Goal: Transaction & Acquisition: Purchase product/service

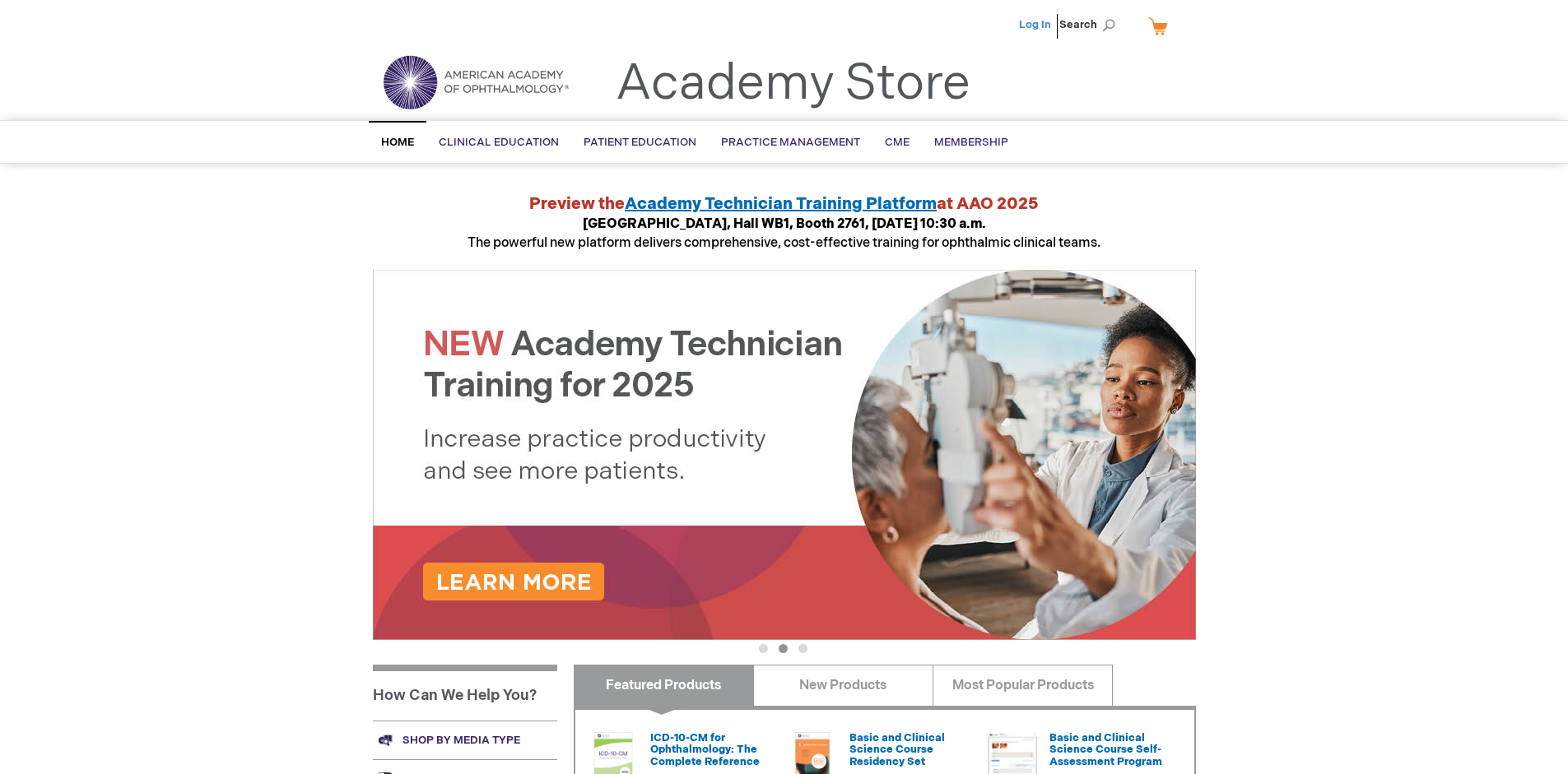
click at [1036, 25] on link "Log In" at bounding box center [1035, 25] width 32 height 13
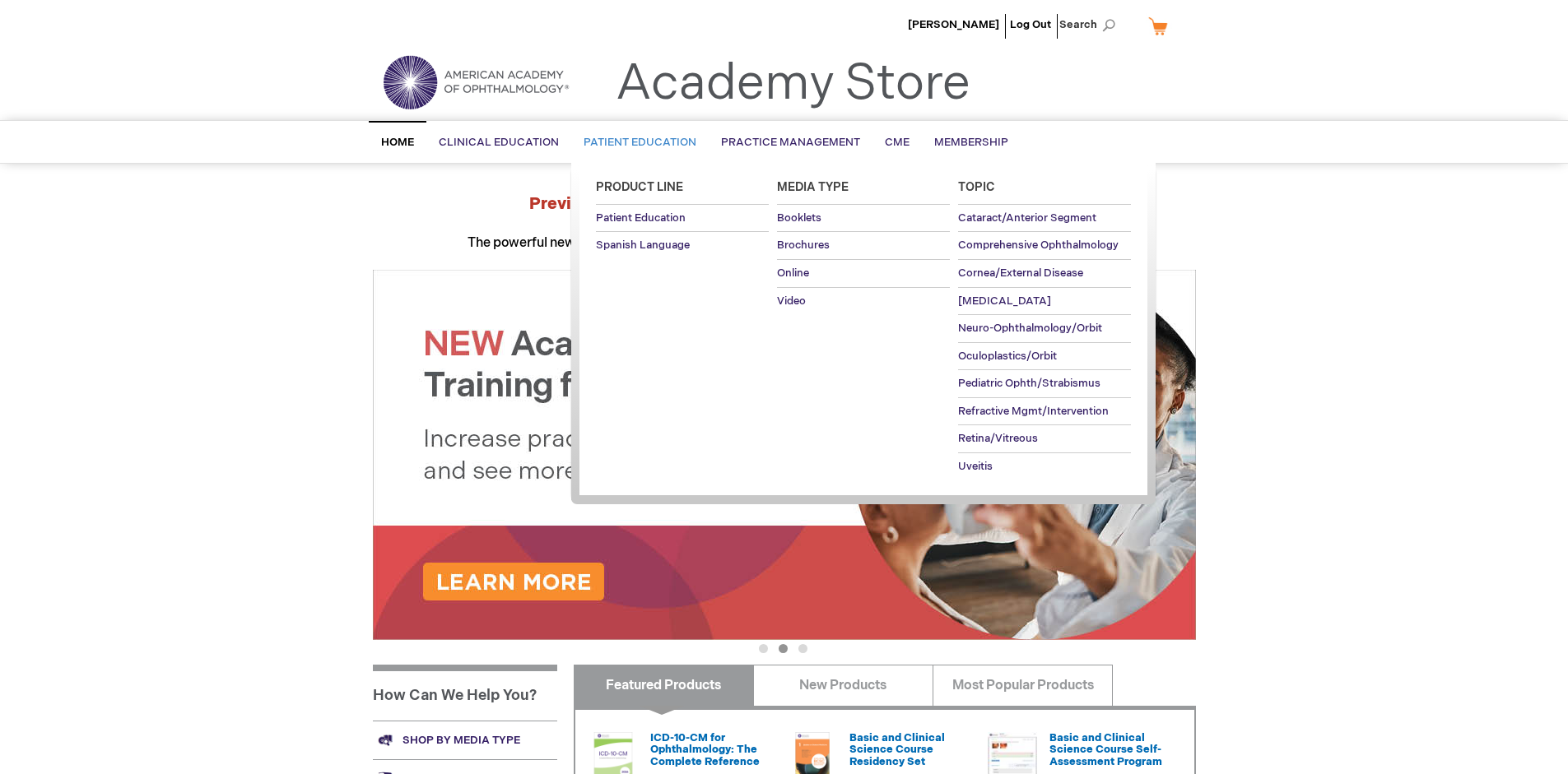
click at [635, 143] on span "Patient Education" at bounding box center [640, 142] width 113 height 13
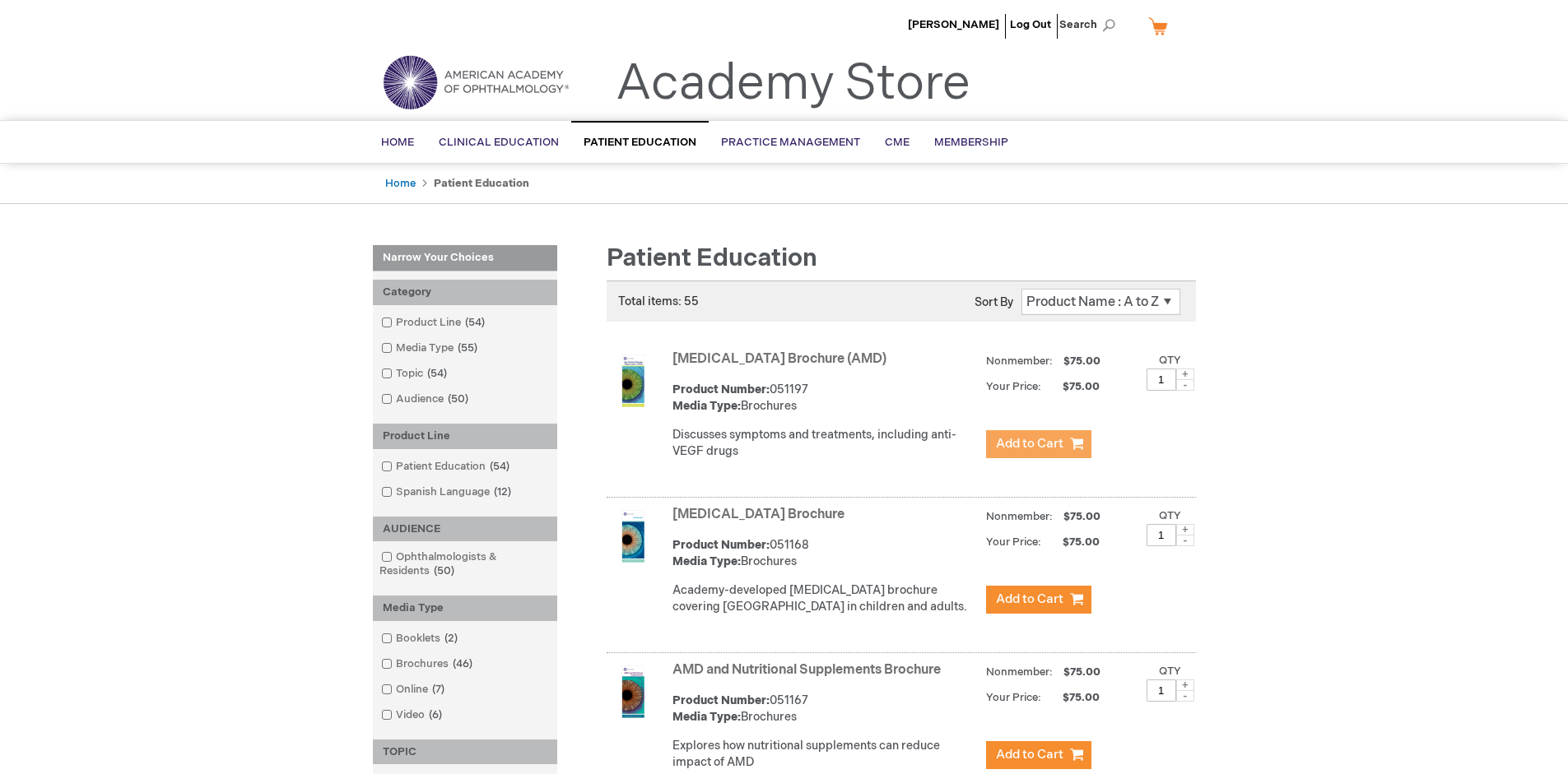
click at [1038, 444] on span "Add to Cart" at bounding box center [1029, 443] width 68 height 16
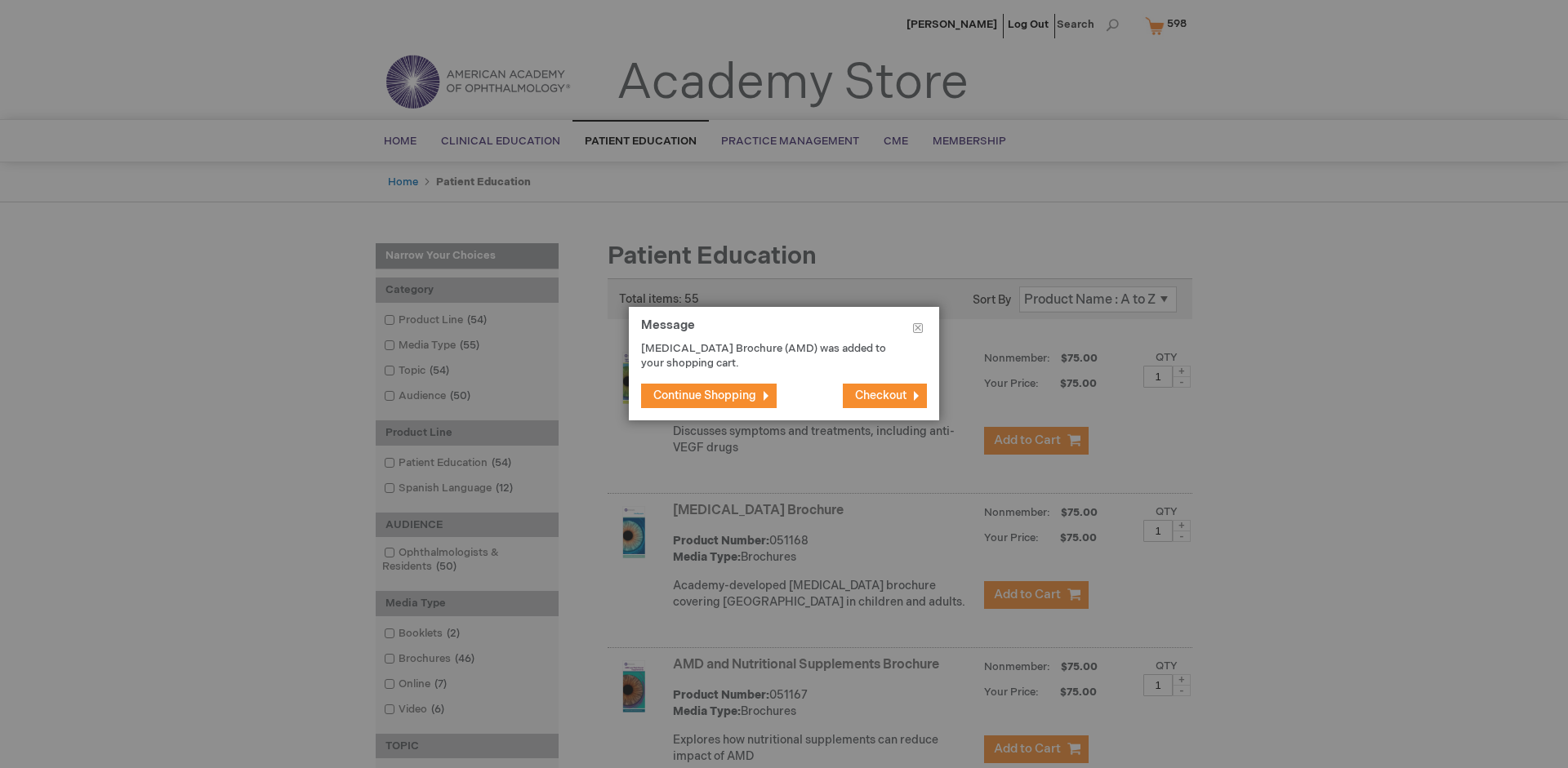
click at [705, 395] on span "Continue Shopping" at bounding box center [705, 395] width 103 height 14
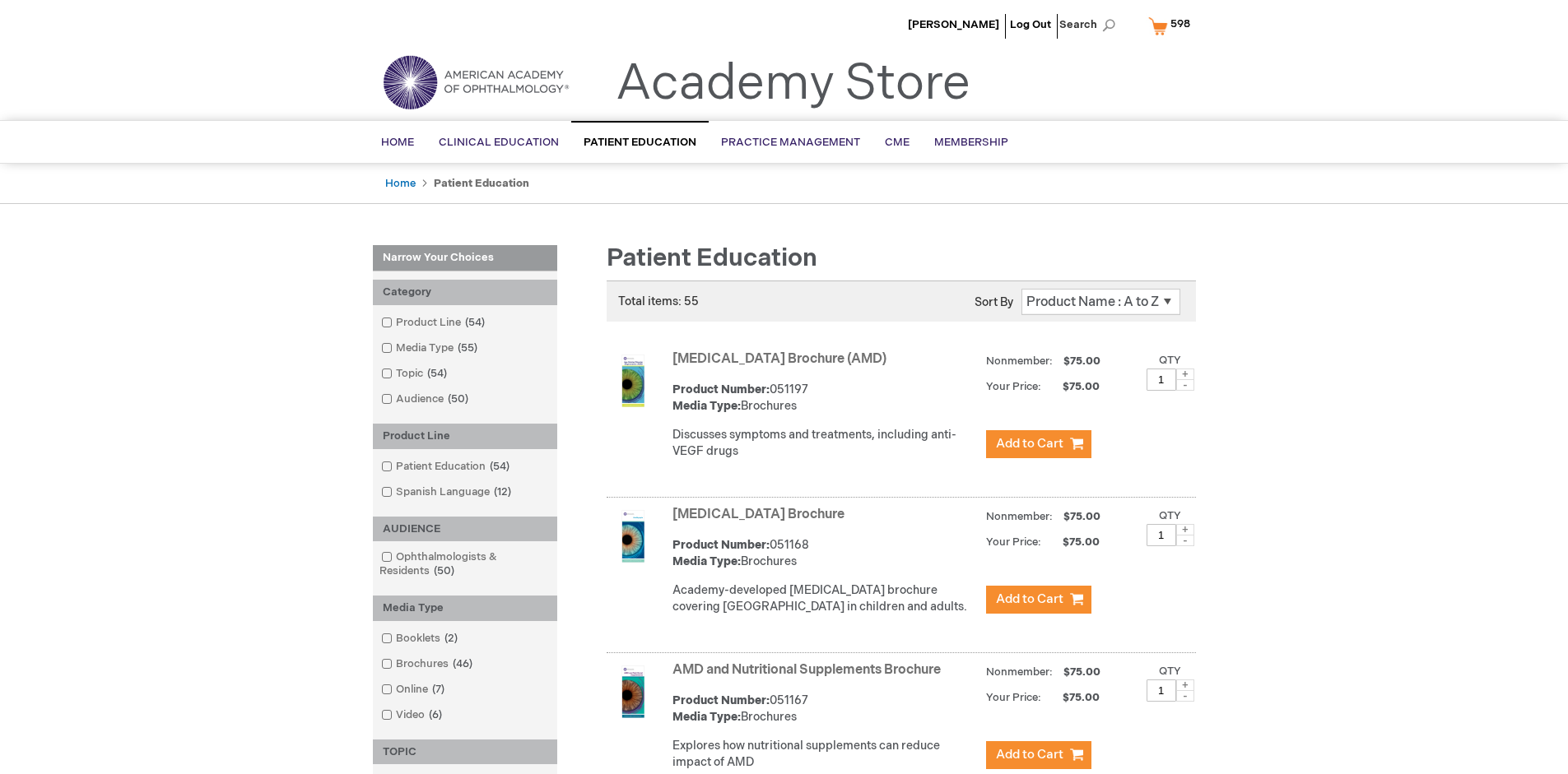
click at [809, 678] on link "AMD and Nutritional Supplements Brochure" at bounding box center [806, 670] width 268 height 16
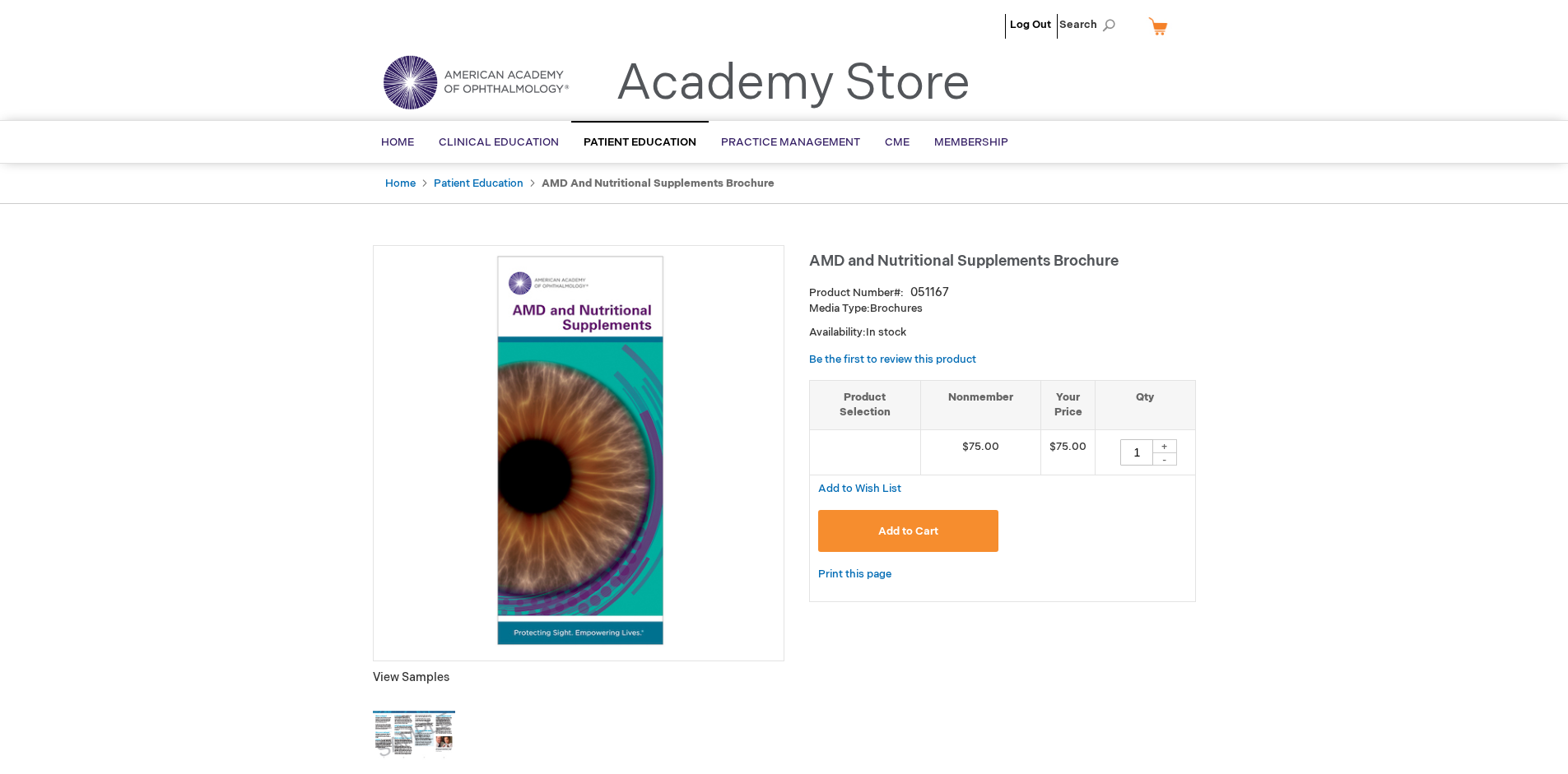
type input "1"
click at [908, 530] on span "Add to Cart" at bounding box center [908, 531] width 60 height 13
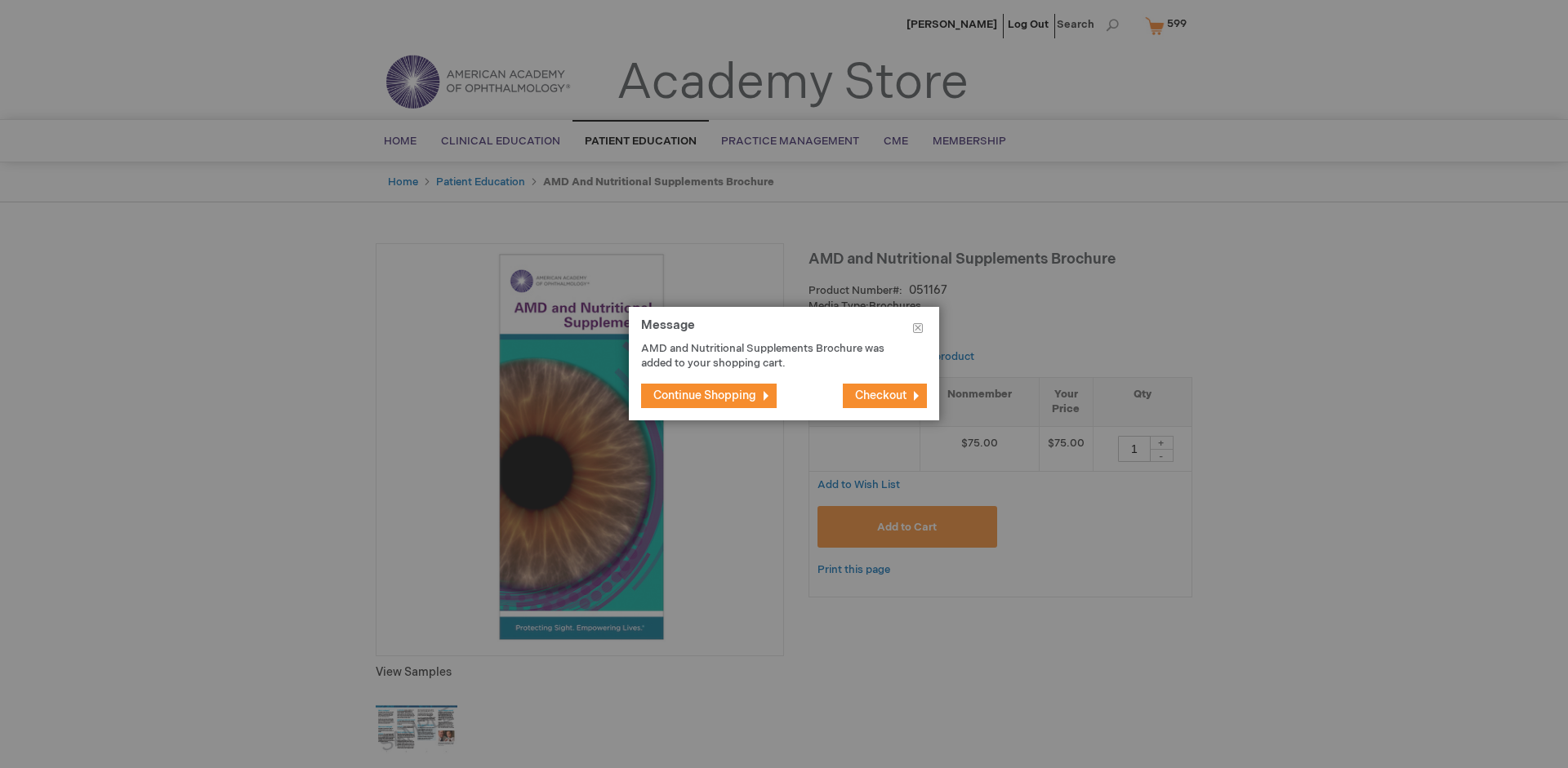
click at [705, 395] on span "Continue Shopping" at bounding box center [705, 395] width 103 height 14
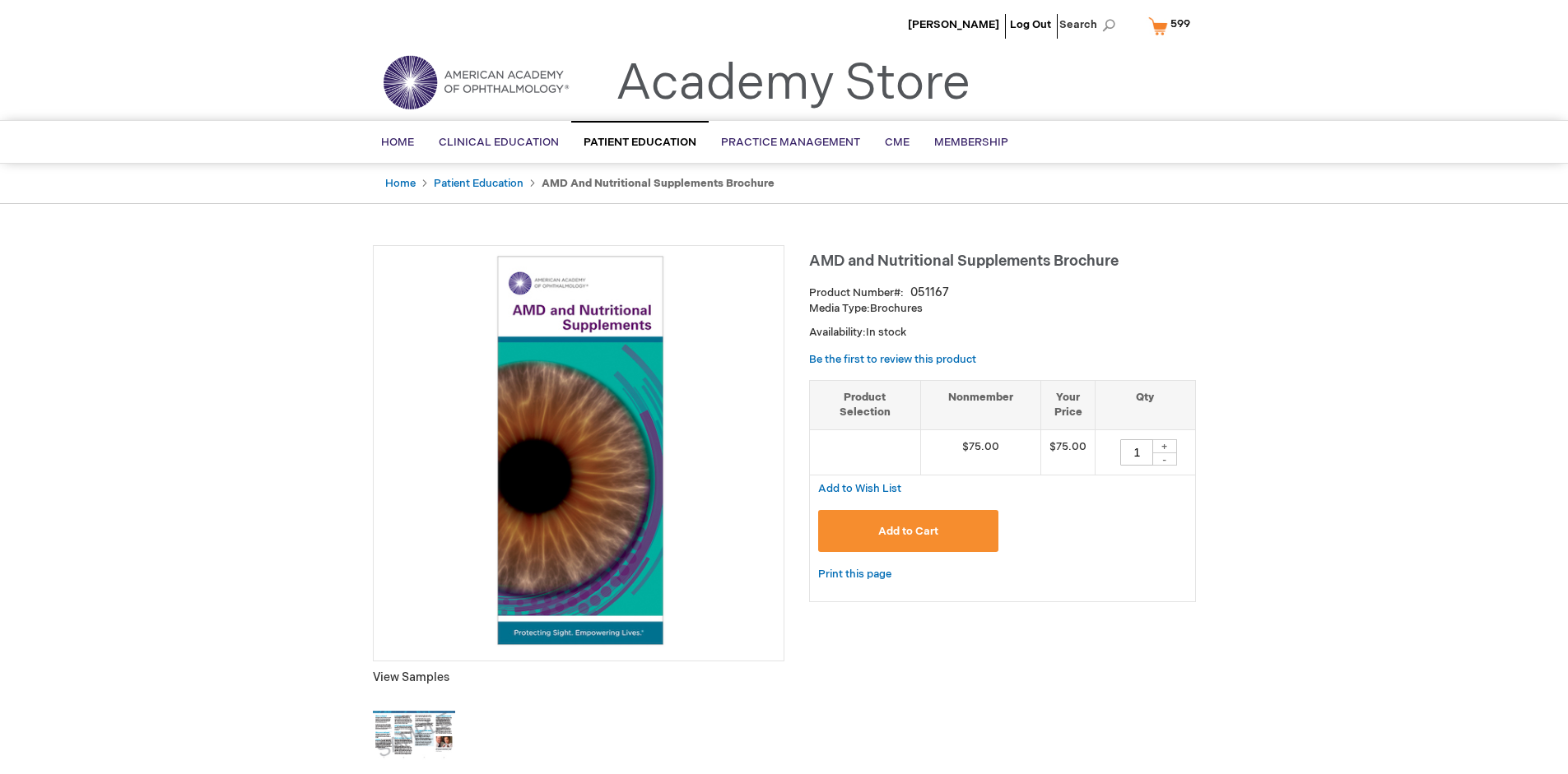
click at [1172, 26] on span "599" at bounding box center [1179, 24] width 19 height 13
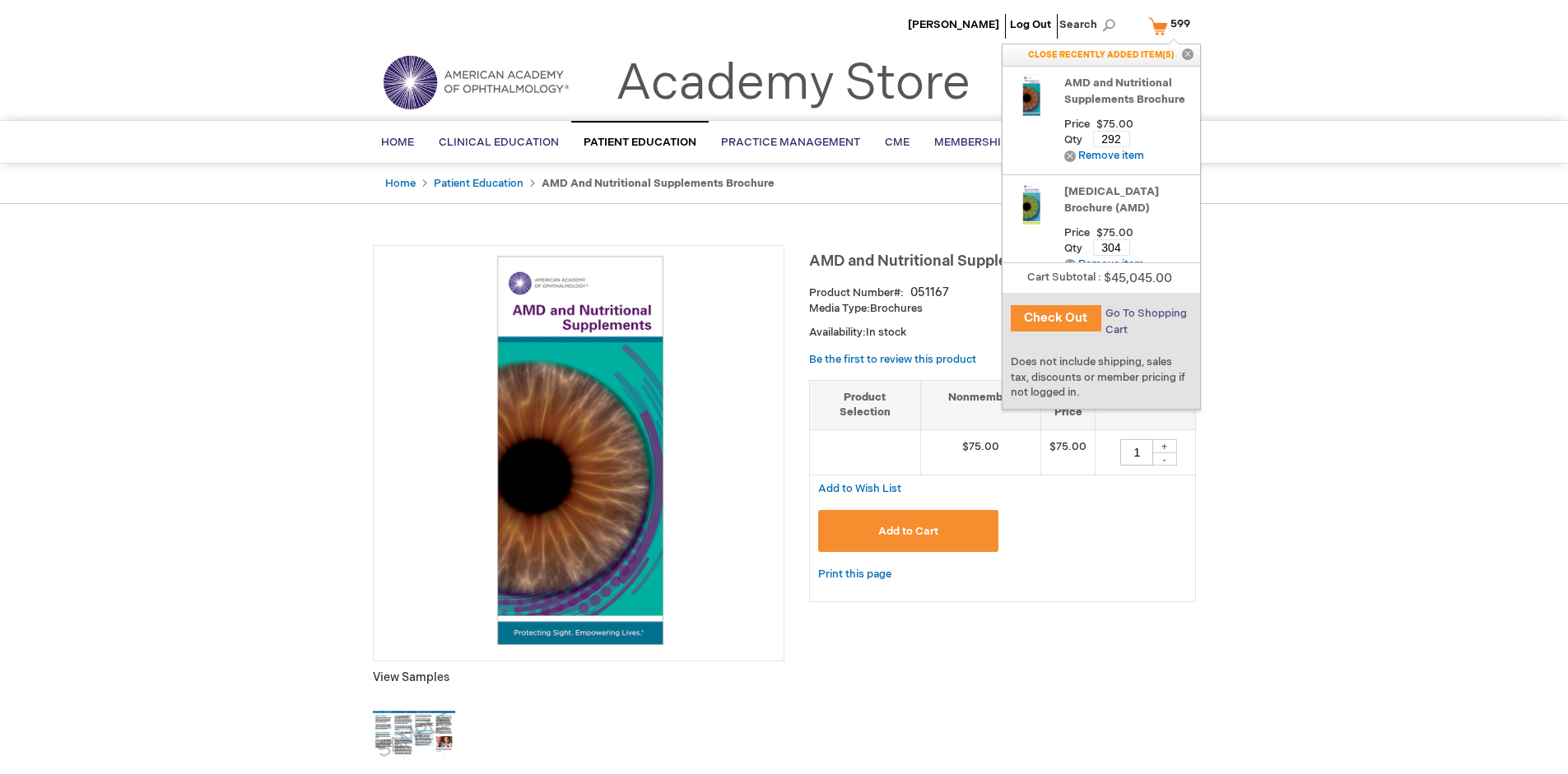
click at [1145, 313] on span "Go To Shopping Cart" at bounding box center [1146, 322] width 82 height 30
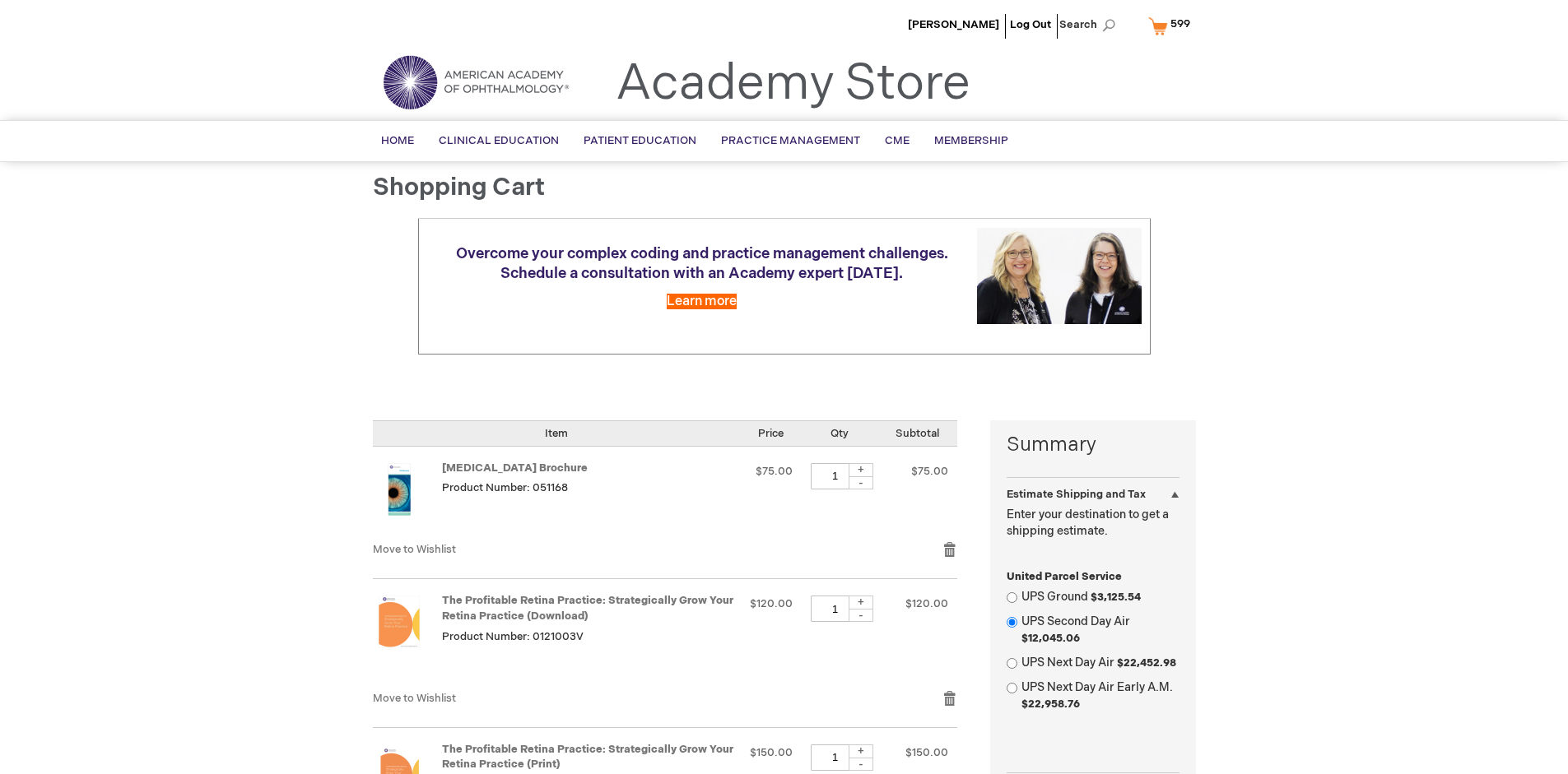
select select "US"
select select "41"
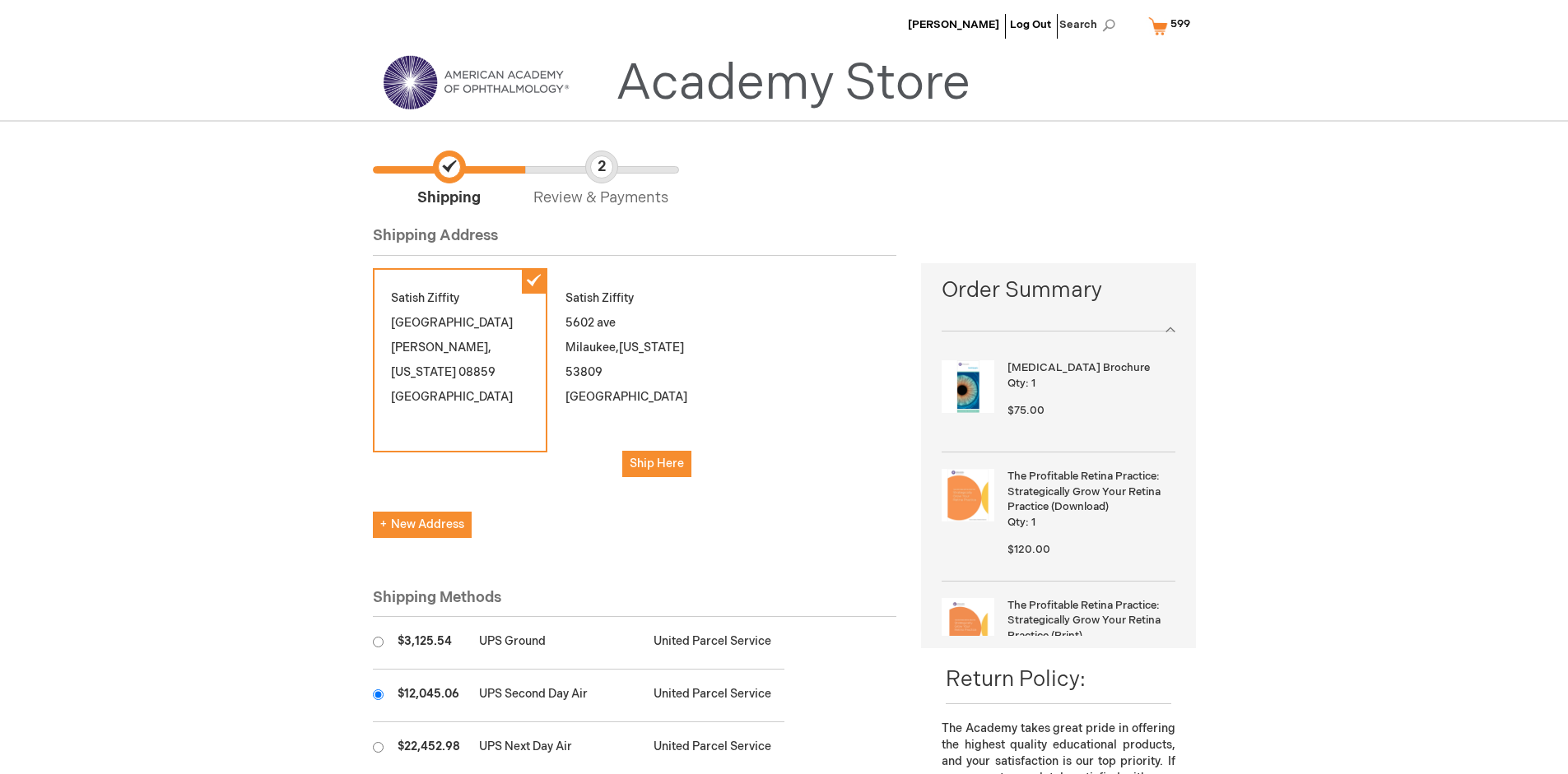
click at [377, 694] on input "radio" at bounding box center [378, 695] width 11 height 11
